Goal: Use online tool/utility: Utilize a website feature to perform a specific function

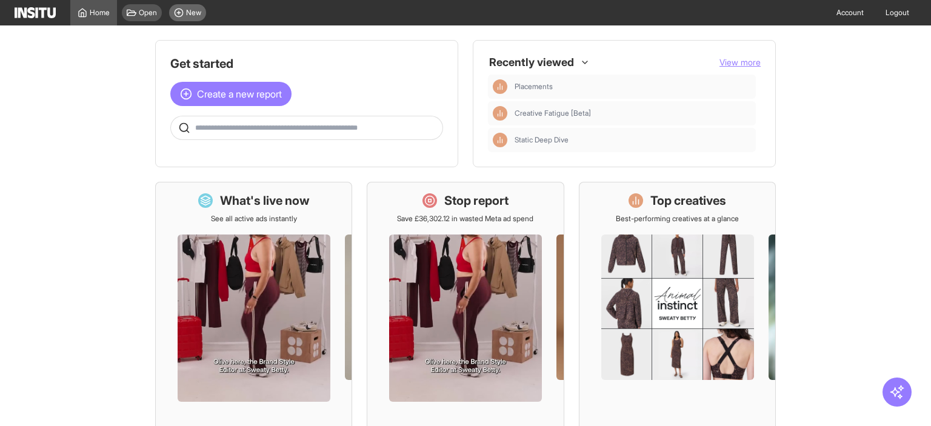
click at [182, 7] on div "New" at bounding box center [187, 12] width 37 height 17
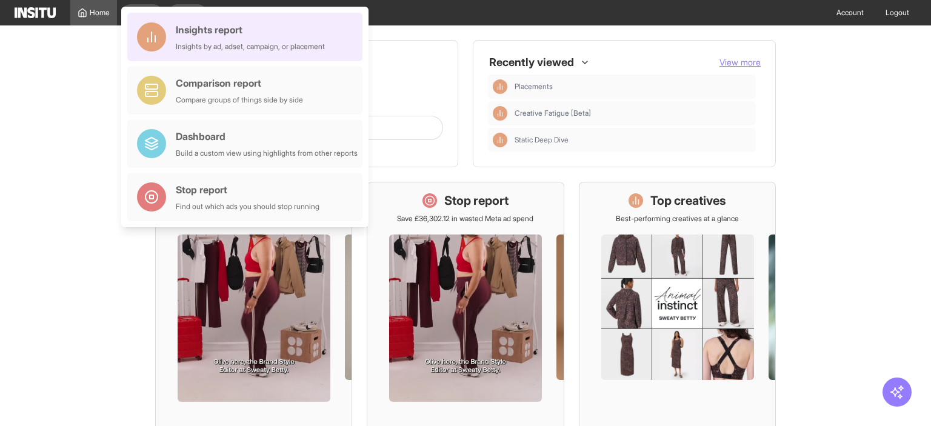
click at [195, 45] on div "Insights by ad, adset, campaign, or placement" at bounding box center [250, 47] width 149 height 10
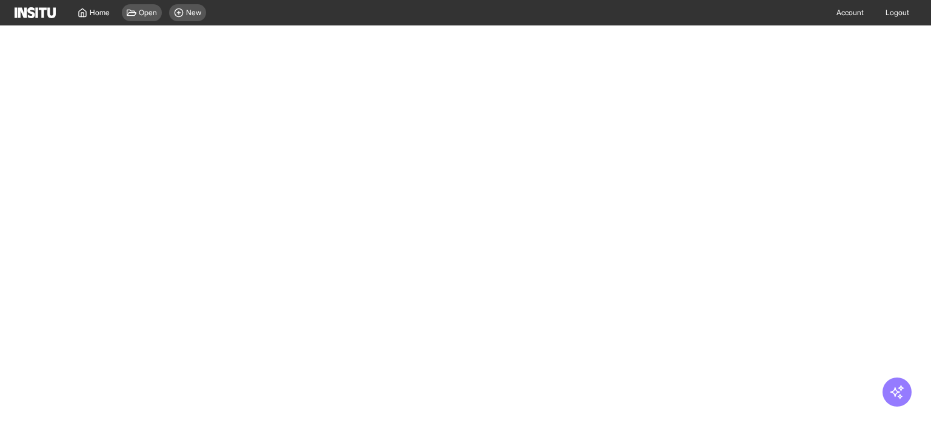
select select "**"
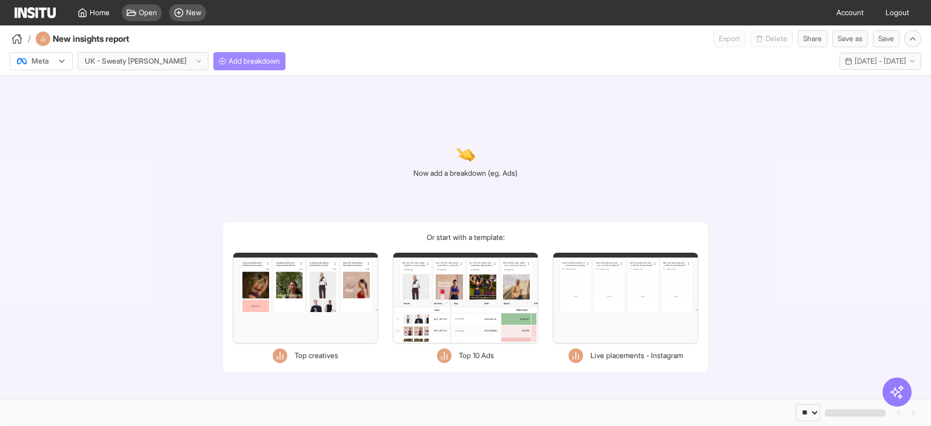
click at [229, 60] on span "Add breakdown" at bounding box center [255, 61] width 52 height 10
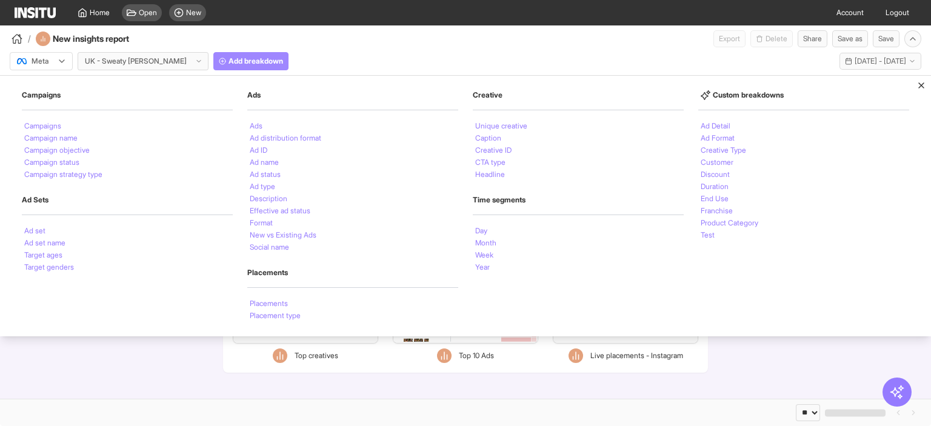
click at [229, 60] on span "Add breakdown" at bounding box center [256, 61] width 55 height 10
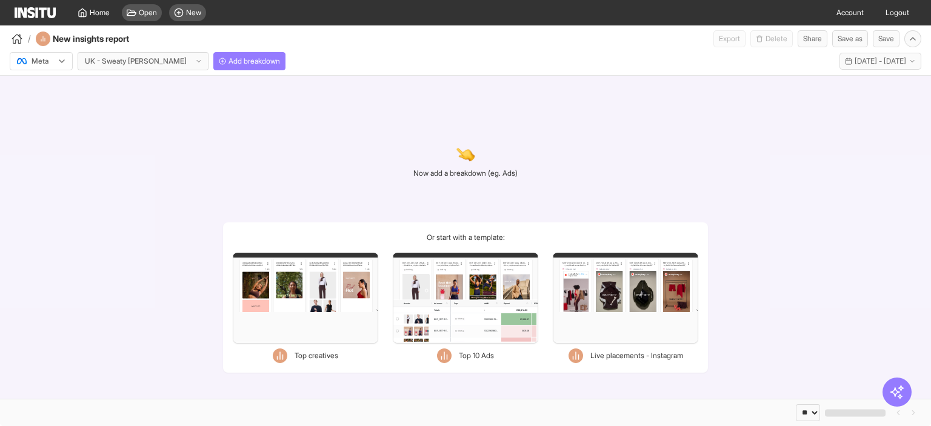
click at [461, 296] on div "Filters Format Static Video Static & Video Placement types Instagram Explore Se…" at bounding box center [465, 298] width 145 height 91
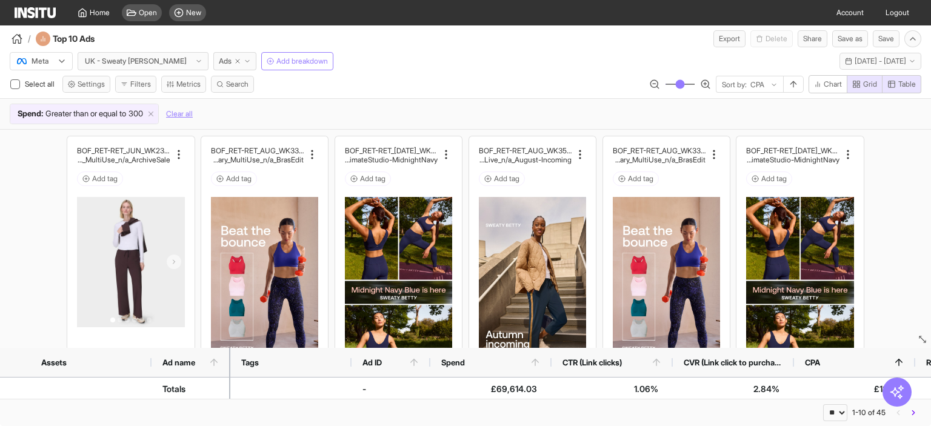
scroll to position [84, 0]
